Goal: Communication & Community: Ask a question

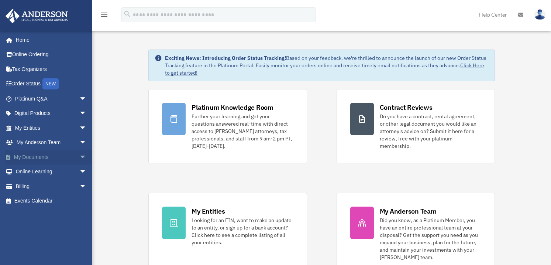
click at [79, 155] on span "arrow_drop_down" at bounding box center [86, 157] width 15 height 15
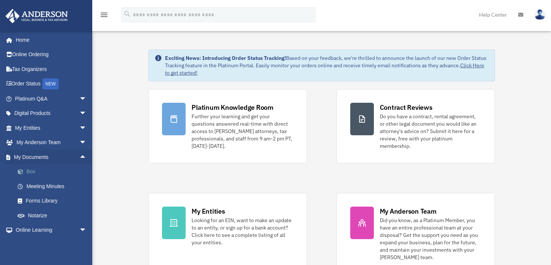
click at [35, 173] on link "Box" at bounding box center [53, 171] width 87 height 15
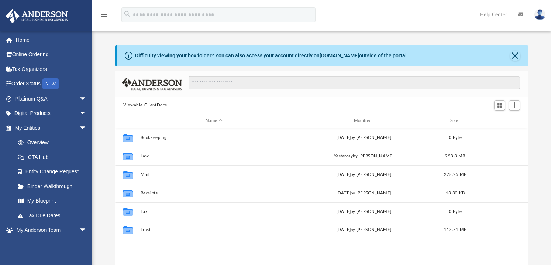
scroll to position [162, 407]
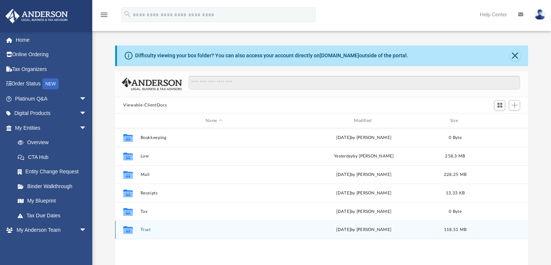
click at [141, 227] on button "Trust" at bounding box center [214, 229] width 147 height 5
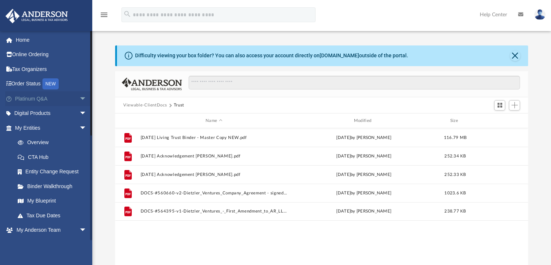
click at [79, 98] on span "arrow_drop_down" at bounding box center [86, 98] width 15 height 15
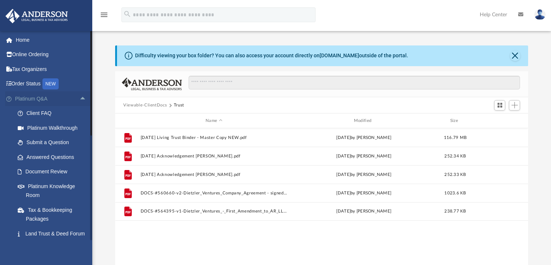
click at [79, 100] on span "arrow_drop_up" at bounding box center [86, 98] width 15 height 15
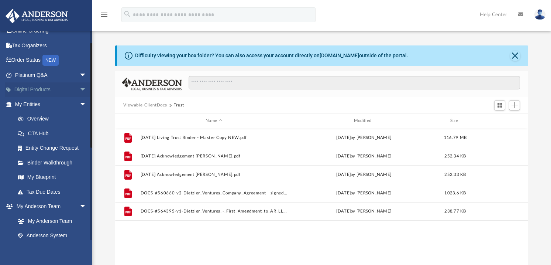
scroll to position [23, 0]
click at [79, 89] on span "arrow_drop_down" at bounding box center [86, 90] width 15 height 15
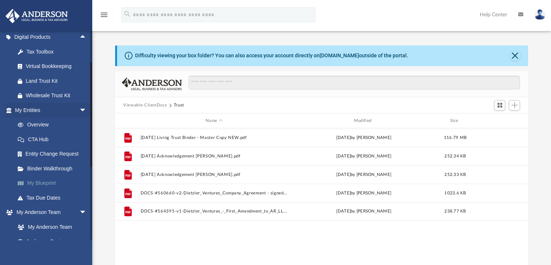
scroll to position [80, 0]
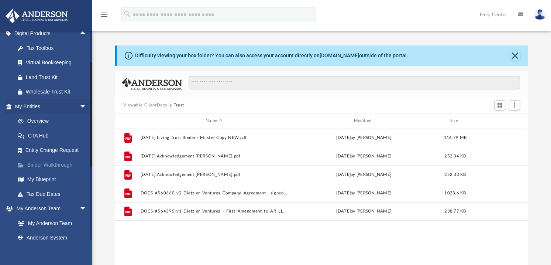
click at [48, 164] on link "Binder Walkthrough" at bounding box center [53, 164] width 87 height 15
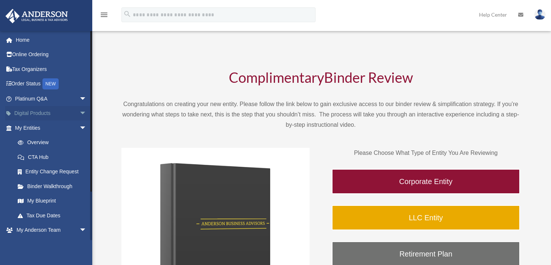
click at [79, 112] on span "arrow_drop_down" at bounding box center [86, 113] width 15 height 15
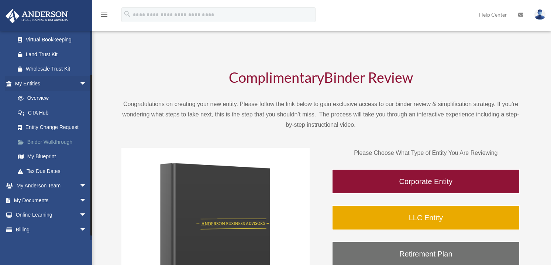
scroll to position [105, 0]
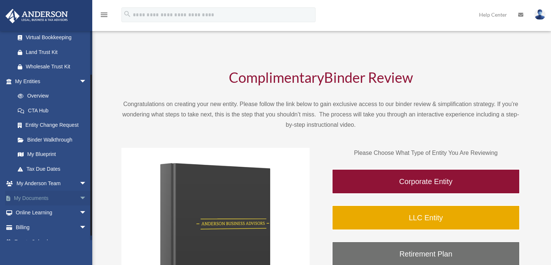
click at [79, 197] on span "arrow_drop_down" at bounding box center [86, 197] width 15 height 15
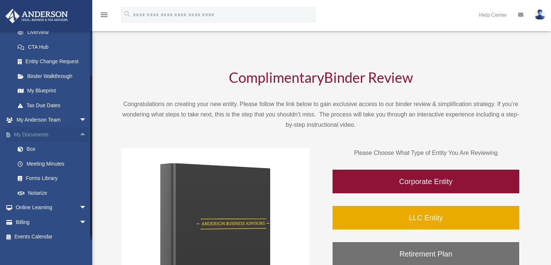
scroll to position [174, 0]
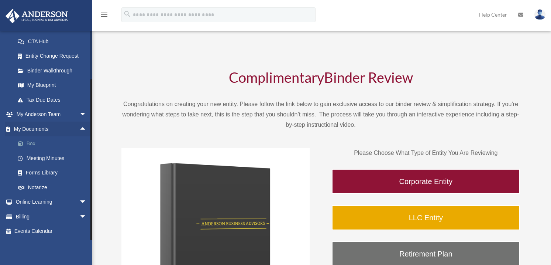
click at [37, 143] on link "Box" at bounding box center [53, 143] width 87 height 15
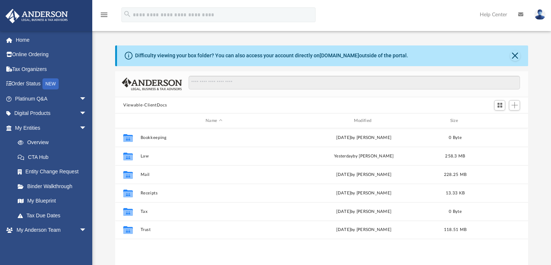
scroll to position [162, 407]
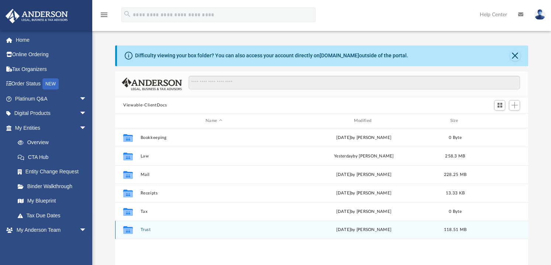
click at [146, 229] on button "Trust" at bounding box center [214, 229] width 147 height 5
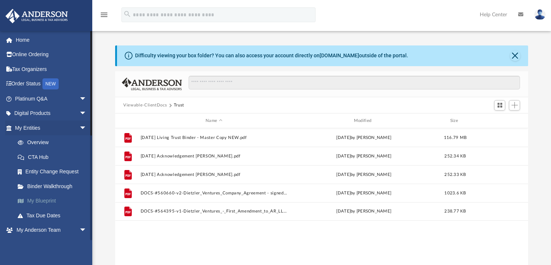
click at [35, 200] on link "My Blueprint" at bounding box center [53, 200] width 87 height 15
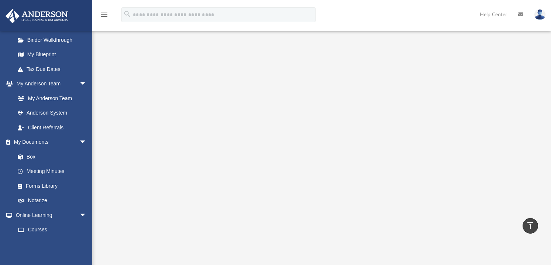
scroll to position [13, 0]
click at [529, 69] on div at bounding box center [321, 180] width 459 height 295
click at [529, 62] on div at bounding box center [321, 180] width 459 height 295
click at [535, 187] on div at bounding box center [321, 137] width 459 height 295
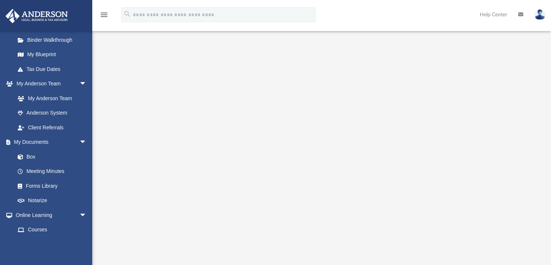
click at [545, 213] on div at bounding box center [321, 137] width 459 height 295
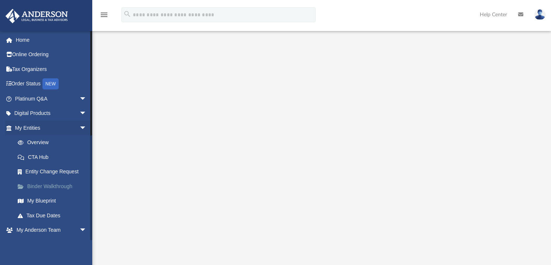
scroll to position [1, 0]
click at [65, 99] on link "Platinum Q&A arrow_drop_down" at bounding box center [51, 97] width 93 height 15
click at [79, 98] on span "arrow_drop_down" at bounding box center [86, 97] width 15 height 15
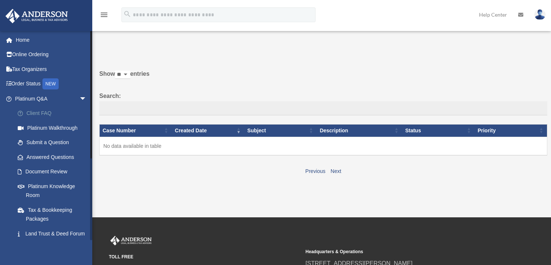
click at [40, 113] on link "Client FAQ" at bounding box center [53, 113] width 87 height 15
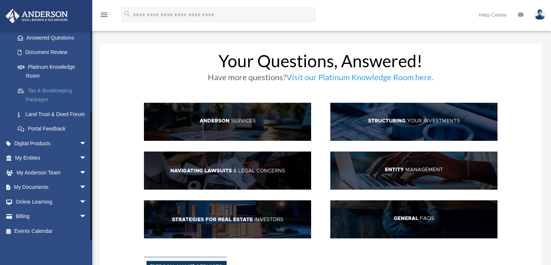
scroll to position [128, 0]
click at [79, 158] on span "arrow_drop_down" at bounding box center [86, 158] width 15 height 15
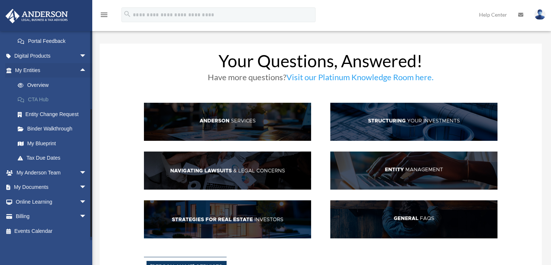
scroll to position [216, 0]
click at [66, 174] on link "My Anderson Team arrow_drop_down" at bounding box center [51, 172] width 93 height 15
click at [79, 172] on span "arrow_drop_down" at bounding box center [86, 172] width 15 height 15
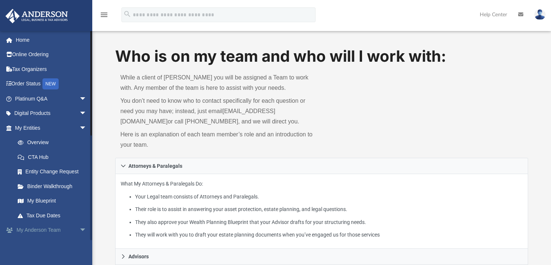
click at [79, 233] on span "arrow_drop_down" at bounding box center [86, 230] width 15 height 15
click at [68, 104] on link "Platinum Q&A arrow_drop_down" at bounding box center [51, 98] width 93 height 15
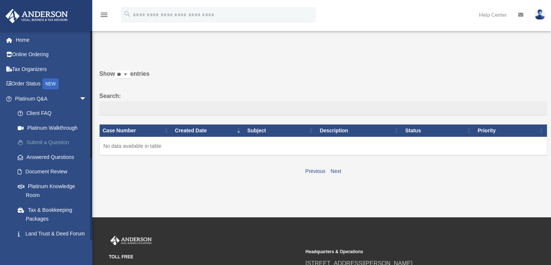
click at [49, 144] on link "Submit a Question" at bounding box center [53, 142] width 87 height 15
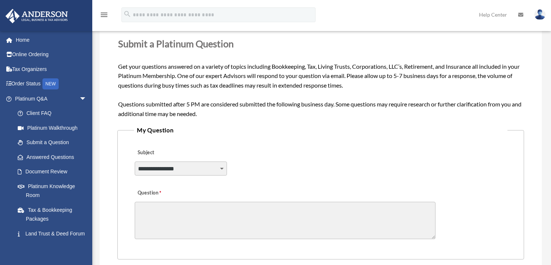
scroll to position [95, 0]
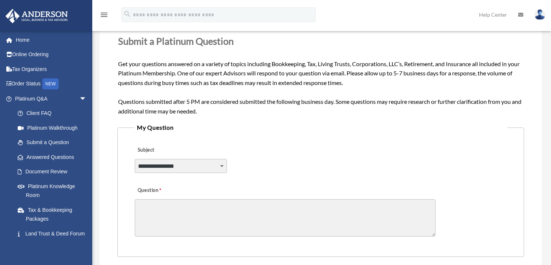
click at [215, 168] on select "**********" at bounding box center [181, 166] width 92 height 14
select select "******"
click at [135, 159] on select "**********" at bounding box center [181, 166] width 92 height 14
click at [223, 215] on textarea "Question" at bounding box center [285, 217] width 301 height 37
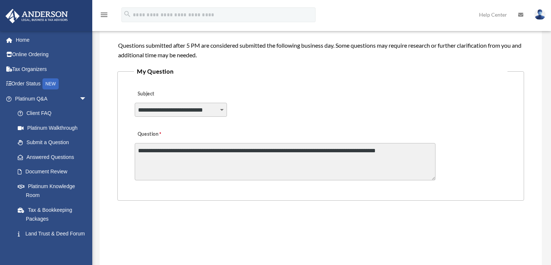
scroll to position [152, 0]
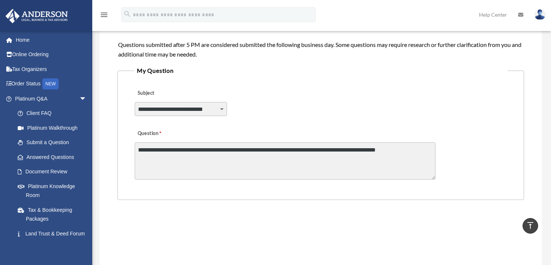
type textarea "**********"
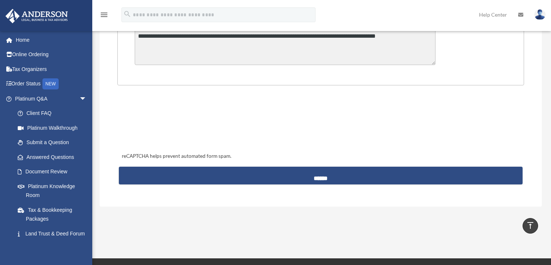
scroll to position [272, 0]
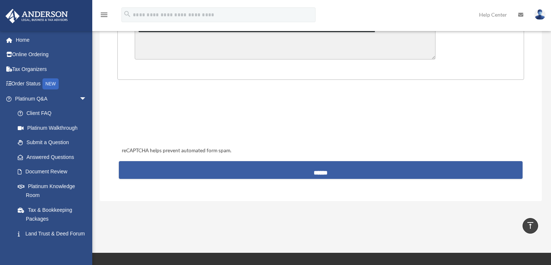
click at [316, 172] on input "******" at bounding box center [321, 170] width 404 height 18
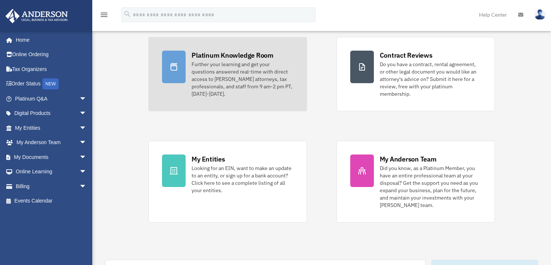
scroll to position [49, 0]
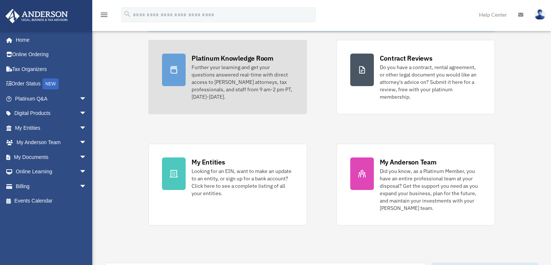
click at [202, 64] on div "Further your learning and get your questions answered real-time with direct acc…" at bounding box center [243, 81] width 102 height 37
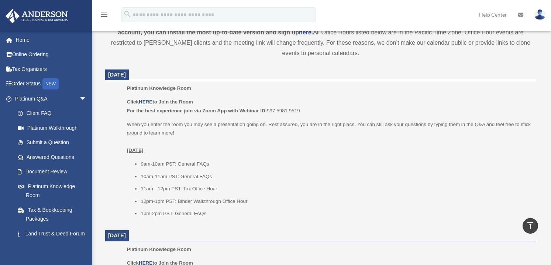
scroll to position [265, 0]
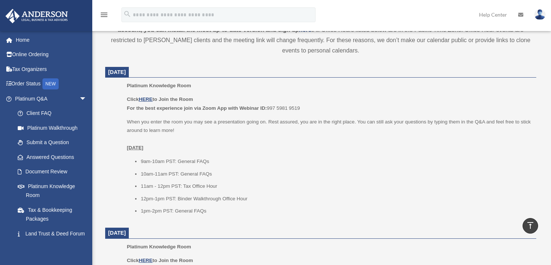
click at [145, 102] on p "Click HERE to Join the Room For the best experience join via Zoom App with Webi…" at bounding box center [329, 103] width 404 height 17
click at [150, 100] on u "HERE" at bounding box center [146, 99] width 14 height 6
